Goal: Task Accomplishment & Management: Use online tool/utility

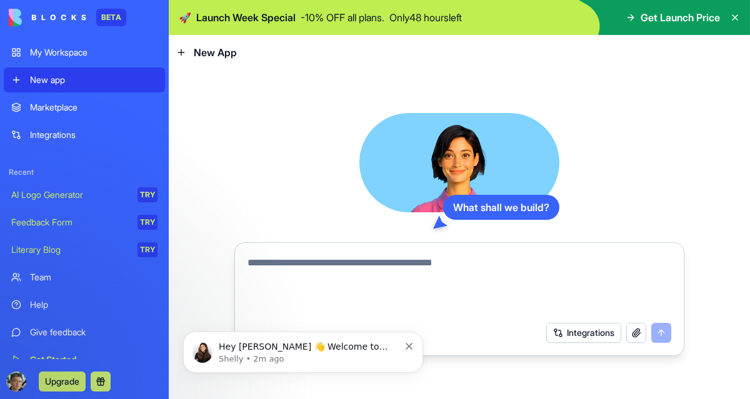
click at [117, 117] on link "Marketplace" at bounding box center [84, 107] width 161 height 25
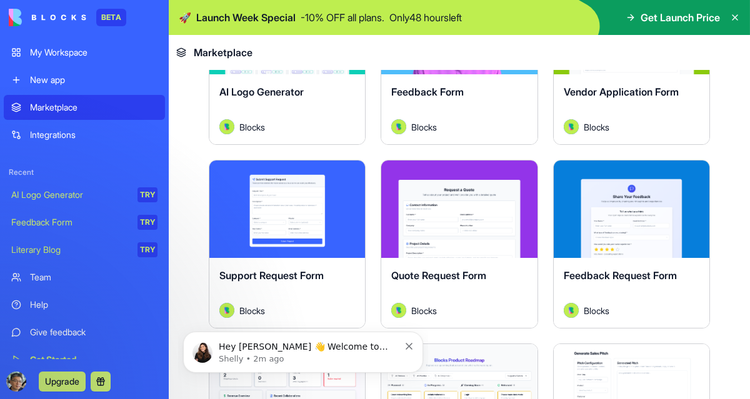
scroll to position [930, 0]
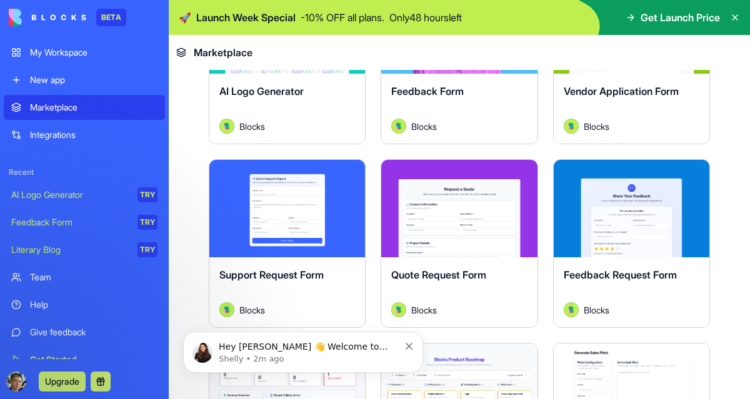
click at [106, 144] on link "Integrations" at bounding box center [84, 134] width 161 height 25
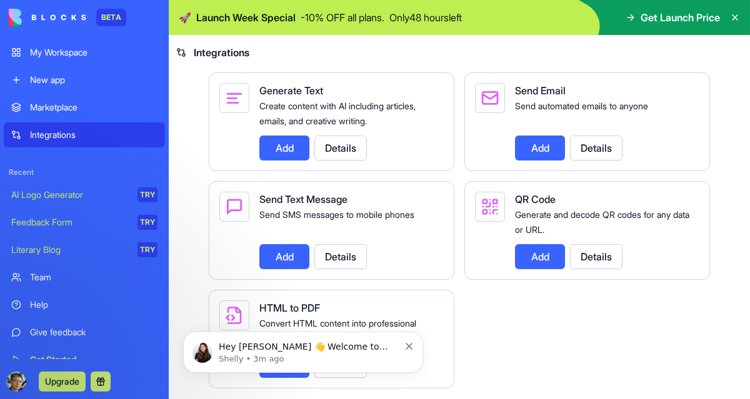
scroll to position [1888, 0]
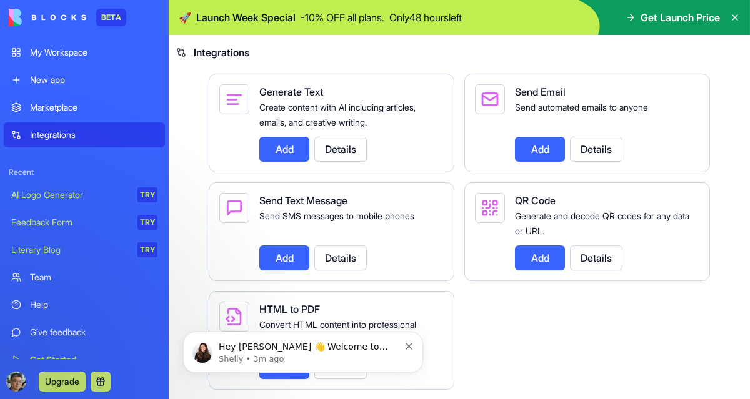
click at [73, 277] on div "Team" at bounding box center [93, 277] width 127 height 12
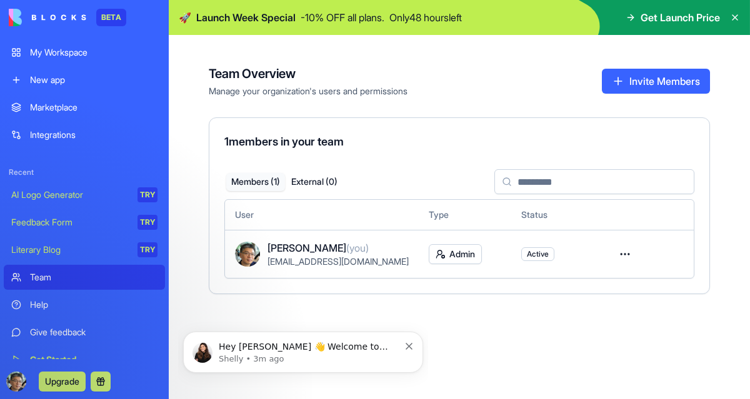
click at [97, 55] on div "My Workspace" at bounding box center [93, 52] width 127 height 12
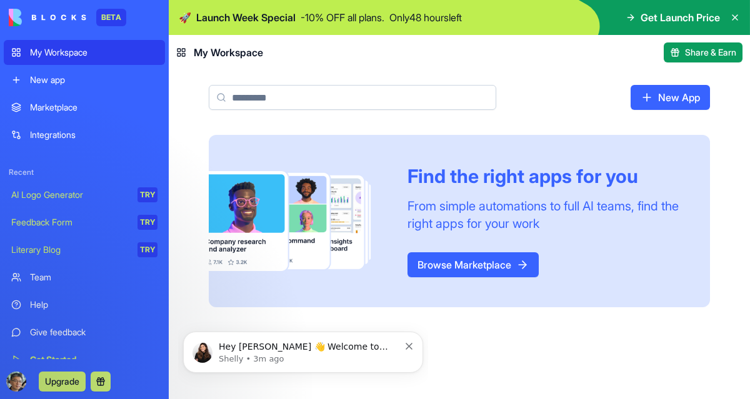
click at [115, 86] on div "New app" at bounding box center [93, 80] width 127 height 12
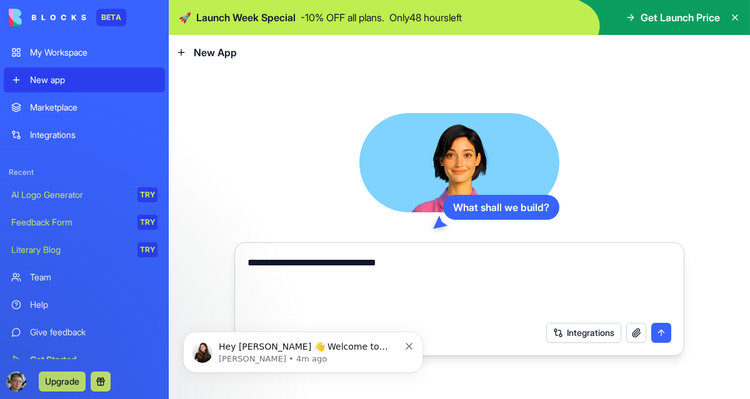
type textarea "**********"
click at [666, 341] on button "submit" at bounding box center [661, 333] width 20 height 20
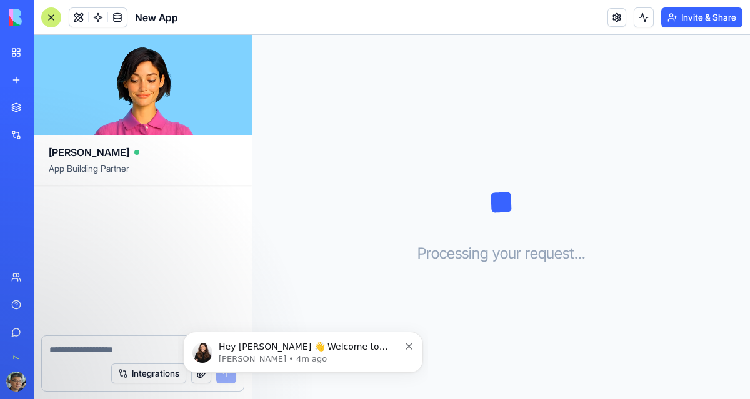
click at [336, 358] on p "[PERSON_NAME] • 4m ago" at bounding box center [309, 359] width 181 height 11
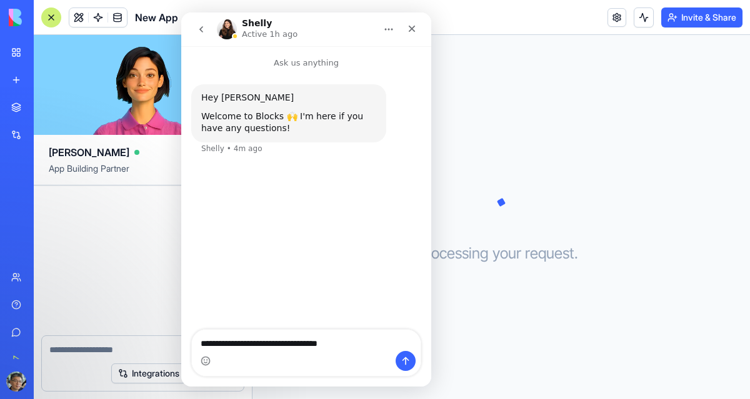
type textarea "**********"
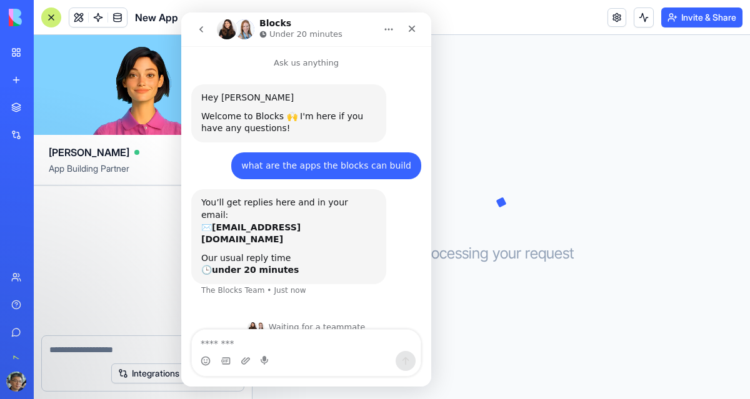
click at [234, 29] on div "Intercom messenger" at bounding box center [244, 29] width 20 height 20
click at [387, 33] on icon "Home" at bounding box center [389, 29] width 10 height 10
click at [384, 29] on icon "Home" at bounding box center [389, 29] width 10 height 10
click at [201, 33] on icon "go back" at bounding box center [201, 29] width 10 height 10
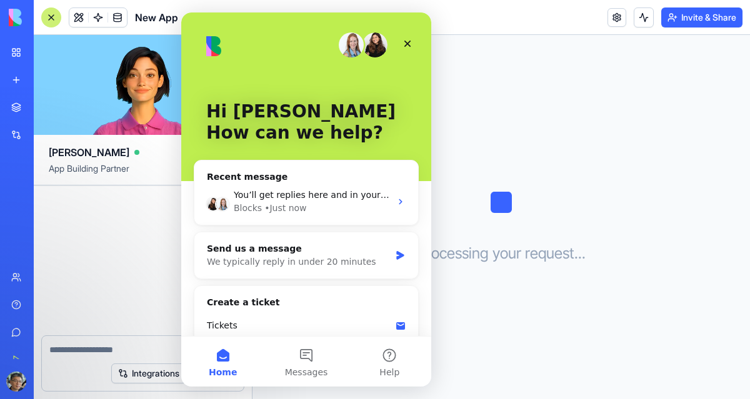
click at [407, 44] on icon "Close" at bounding box center [407, 44] width 7 height 7
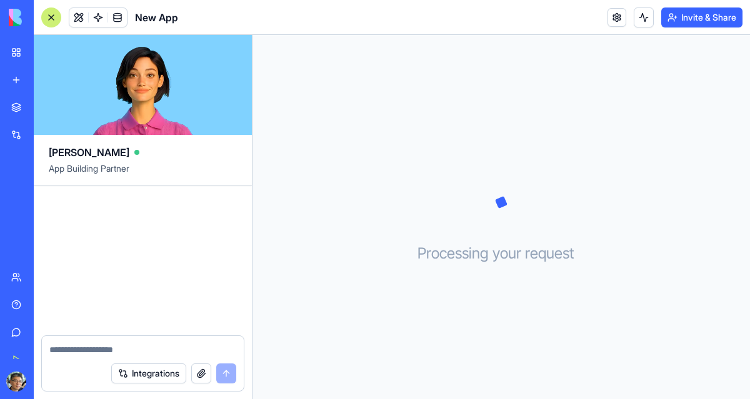
click at [17, 14] on img at bounding box center [47, 17] width 77 height 17
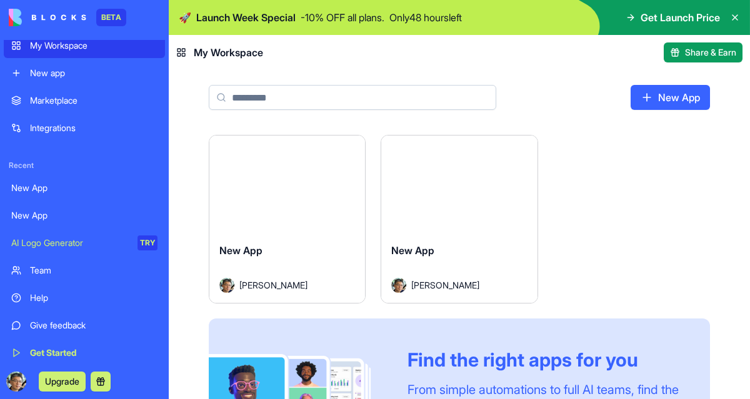
scroll to position [7, 0]
click at [39, 361] on div "BETA My Workspace New app Marketplace Integrations Recent New App New App AI Lo…" at bounding box center [84, 199] width 161 height 399
click at [22, 354] on link "Get Started" at bounding box center [84, 352] width 161 height 25
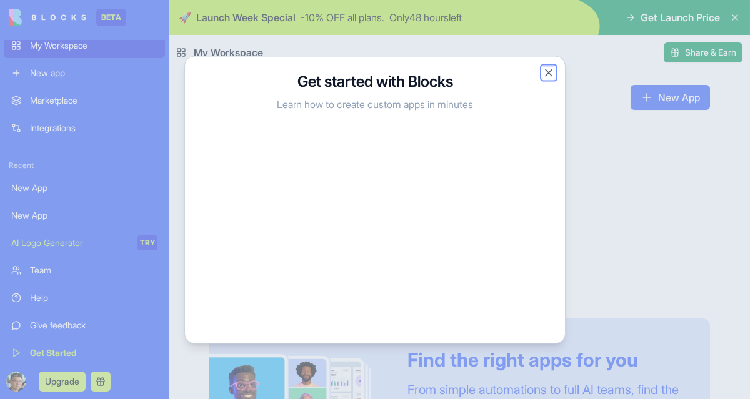
click at [545, 73] on button "Close" at bounding box center [548, 72] width 12 height 12
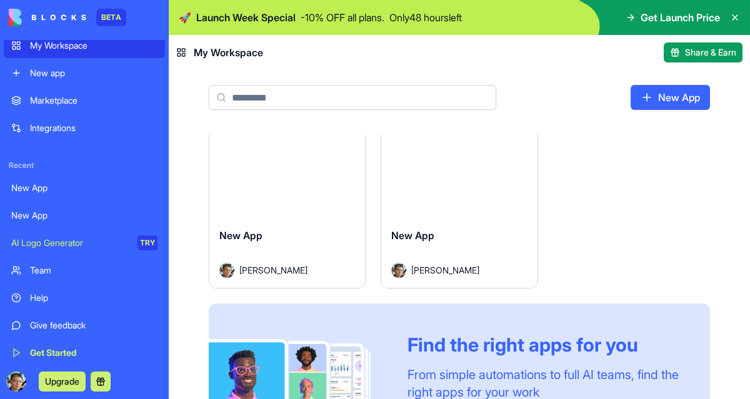
scroll to position [0, 0]
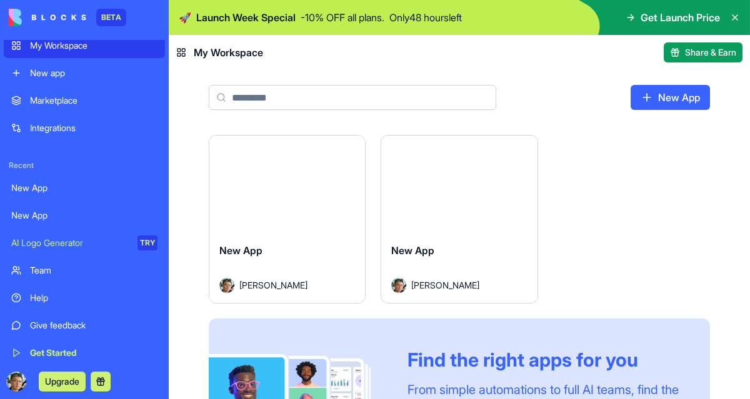
click at [495, 217] on div "Launch" at bounding box center [459, 184] width 156 height 97
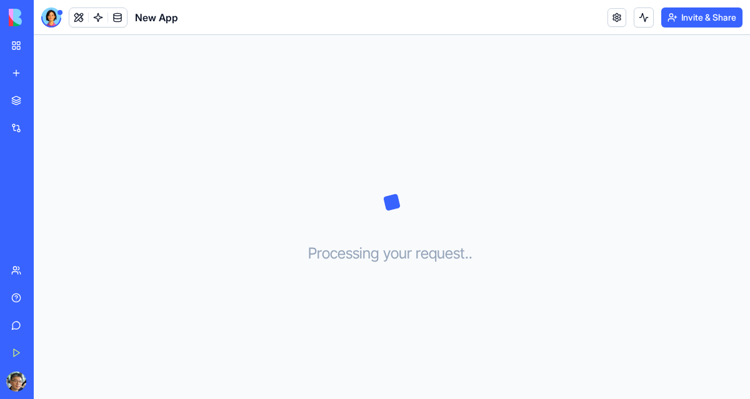
click at [398, 202] on icon at bounding box center [391, 202] width 62 height 62
click at [402, 211] on icon at bounding box center [391, 202] width 62 height 62
click at [405, 208] on icon at bounding box center [391, 202] width 62 height 62
click at [403, 209] on icon at bounding box center [391, 202] width 62 height 62
click at [16, 44] on link "My Workspace" at bounding box center [29, 45] width 50 height 25
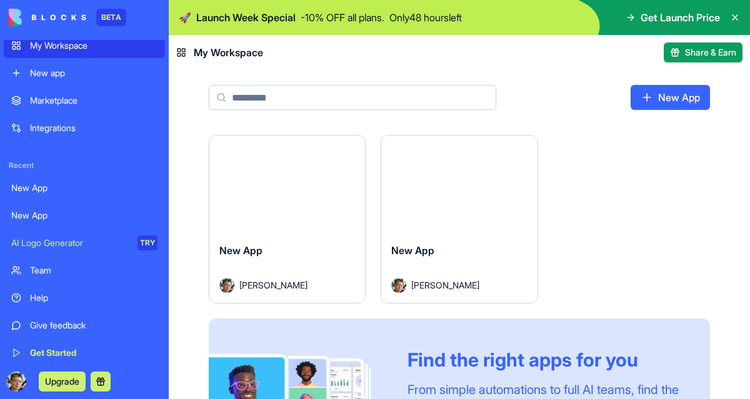
drag, startPoint x: 454, startPoint y: 216, endPoint x: 621, endPoint y: 166, distance: 174.9
click at [621, 166] on div "Launch New App [PERSON_NAME] Launch New App [PERSON_NAME] Find the right apps f…" at bounding box center [459, 313] width 501 height 356
